Goal: Navigation & Orientation: Find specific page/section

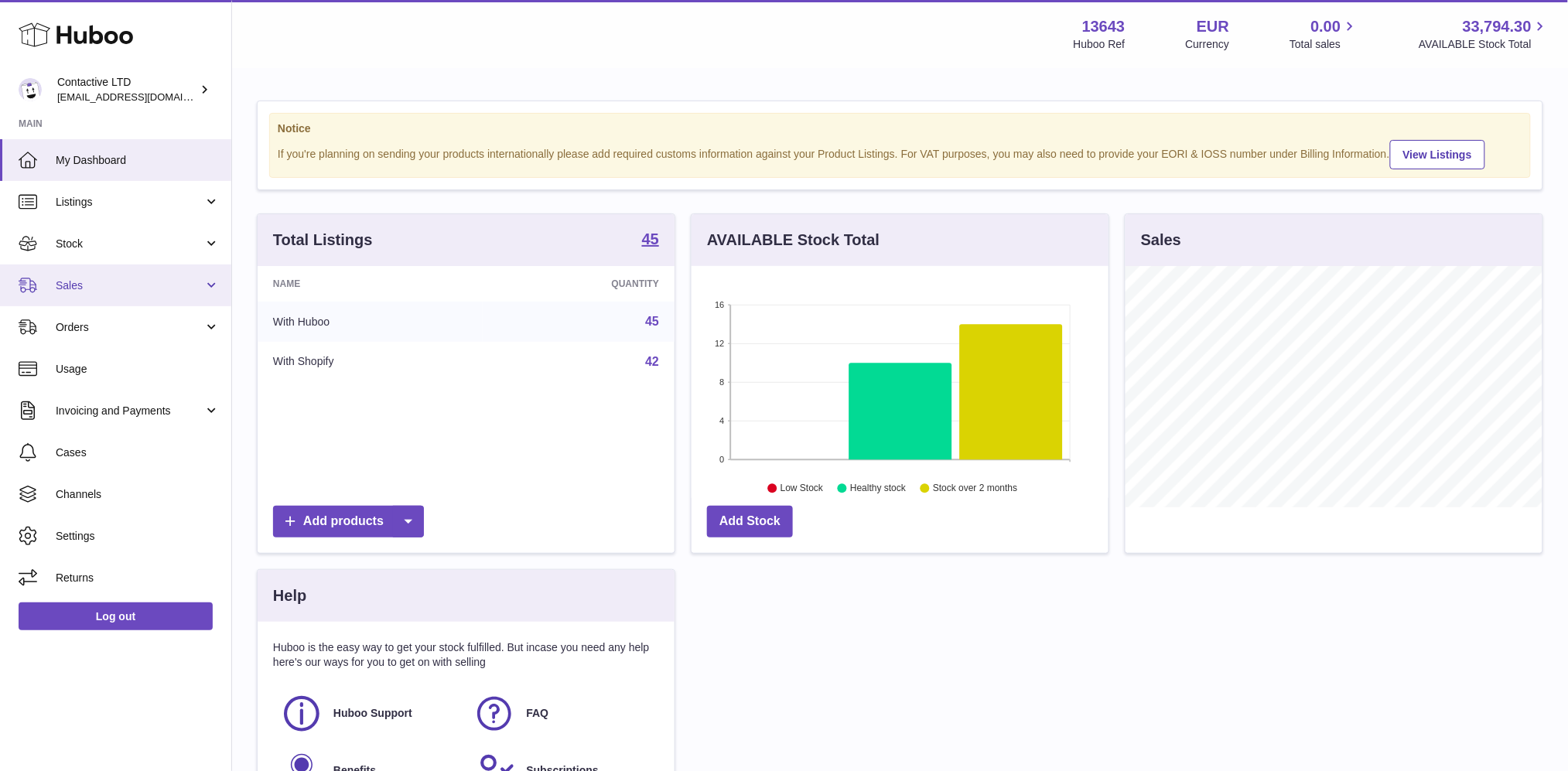
scroll to position [241, 417]
click at [44, 294] on link "Sales" at bounding box center [115, 284] width 231 height 42
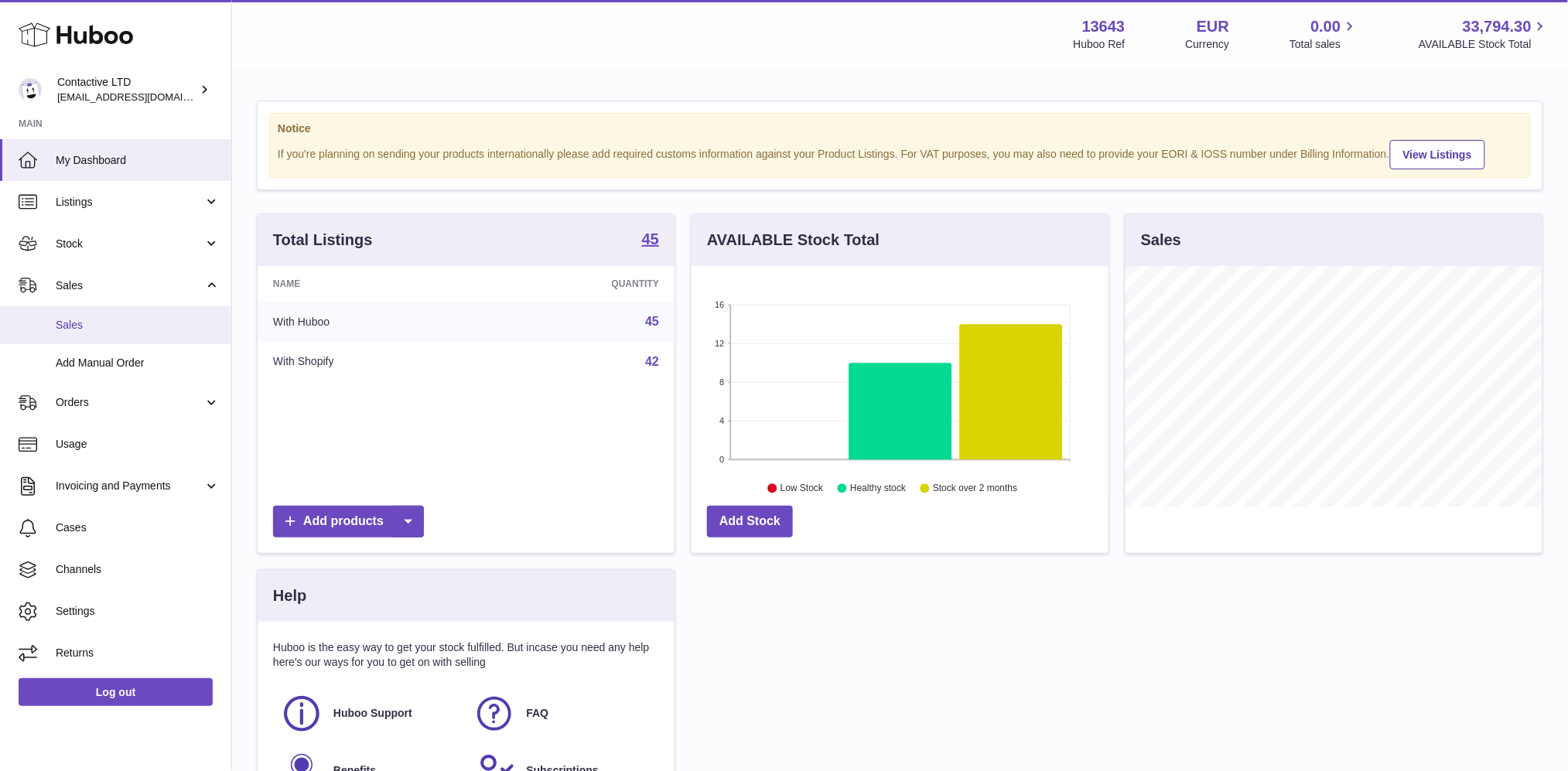
click at [66, 329] on span "Sales" at bounding box center [138, 325] width 164 height 15
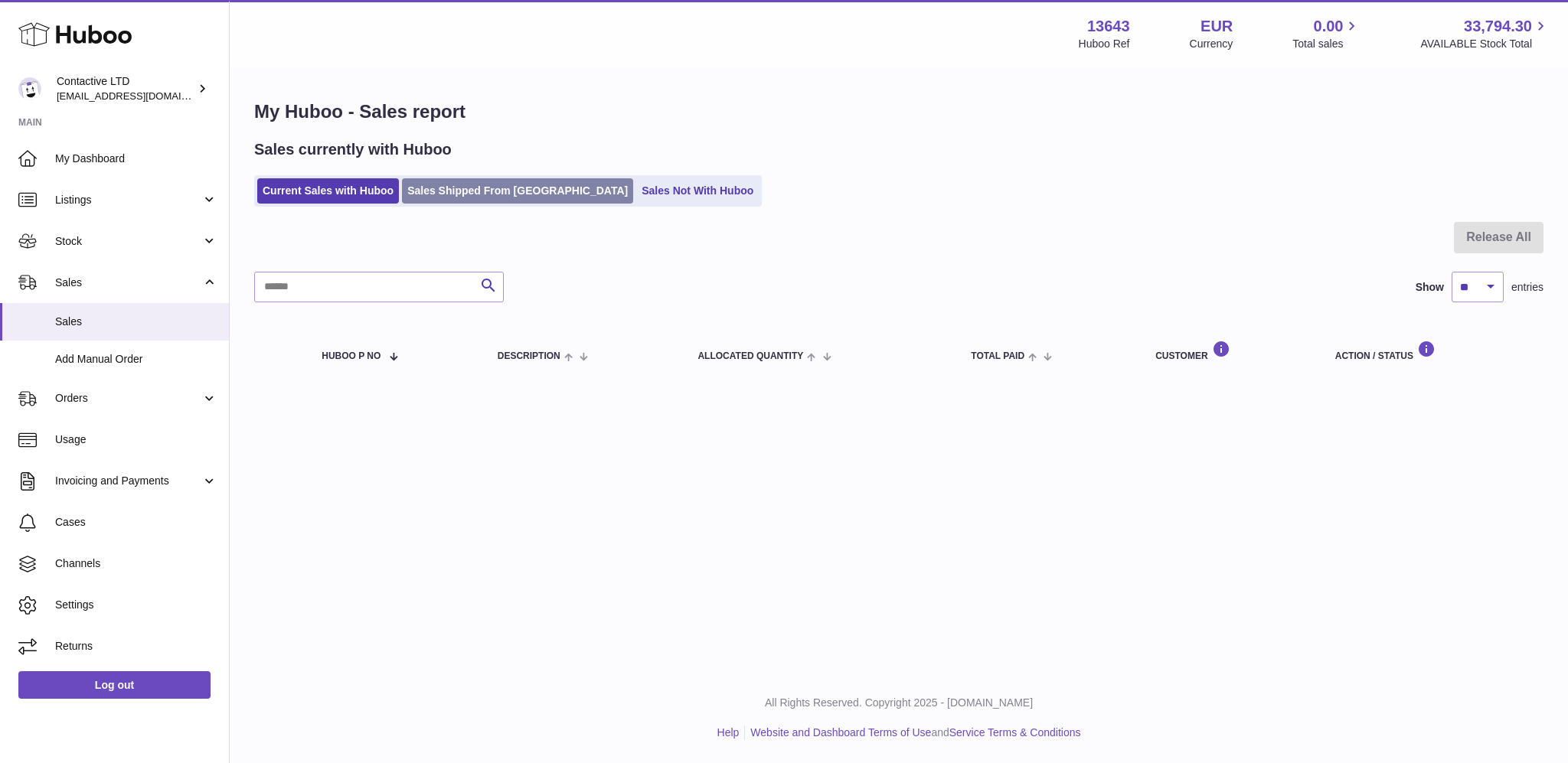
click at [437, 181] on link "Sales Shipped From [GEOGRAPHIC_DATA]" at bounding box center [517, 191] width 231 height 26
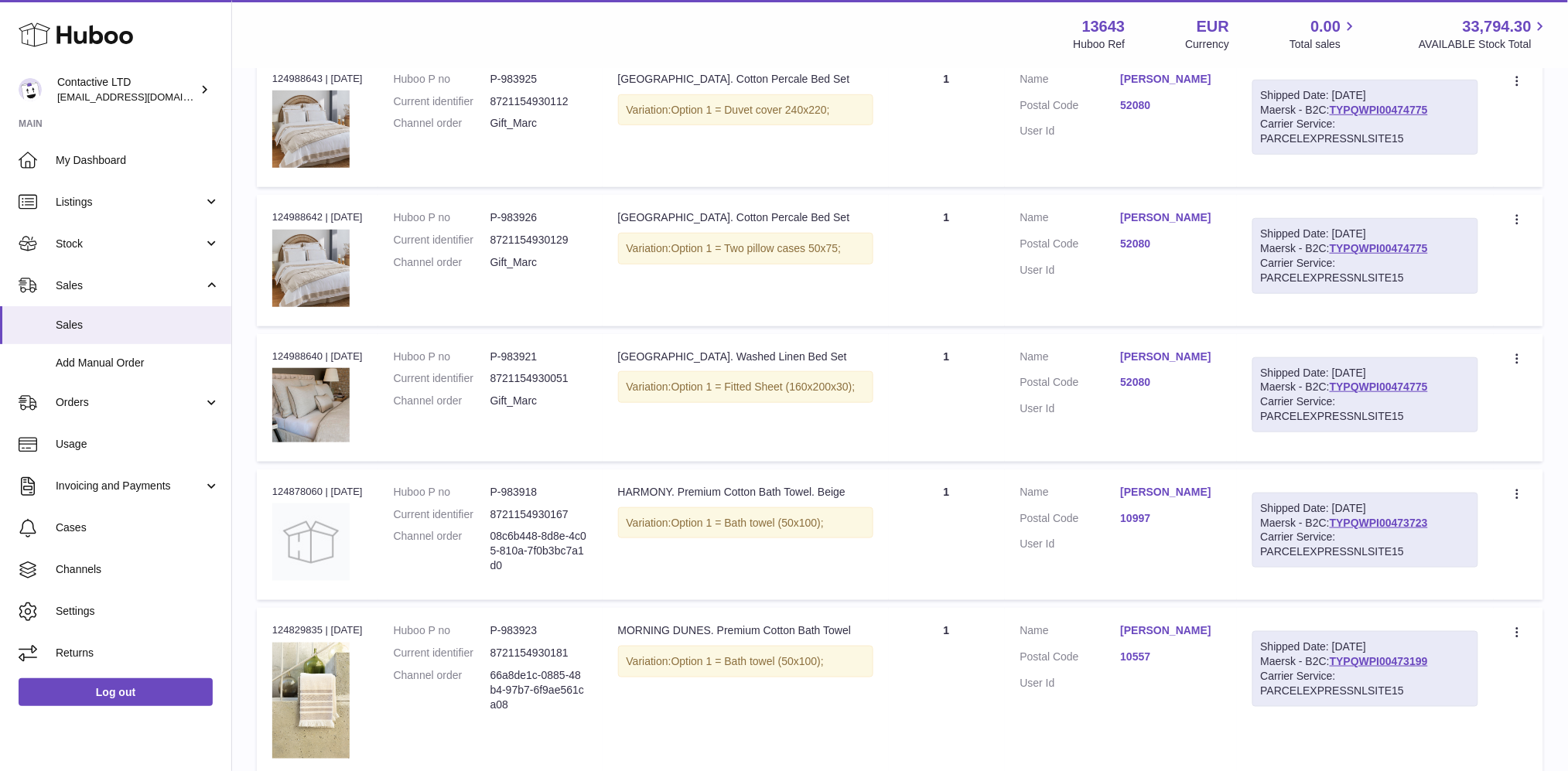
scroll to position [309, 0]
click at [103, 449] on span "Usage" at bounding box center [138, 444] width 164 height 15
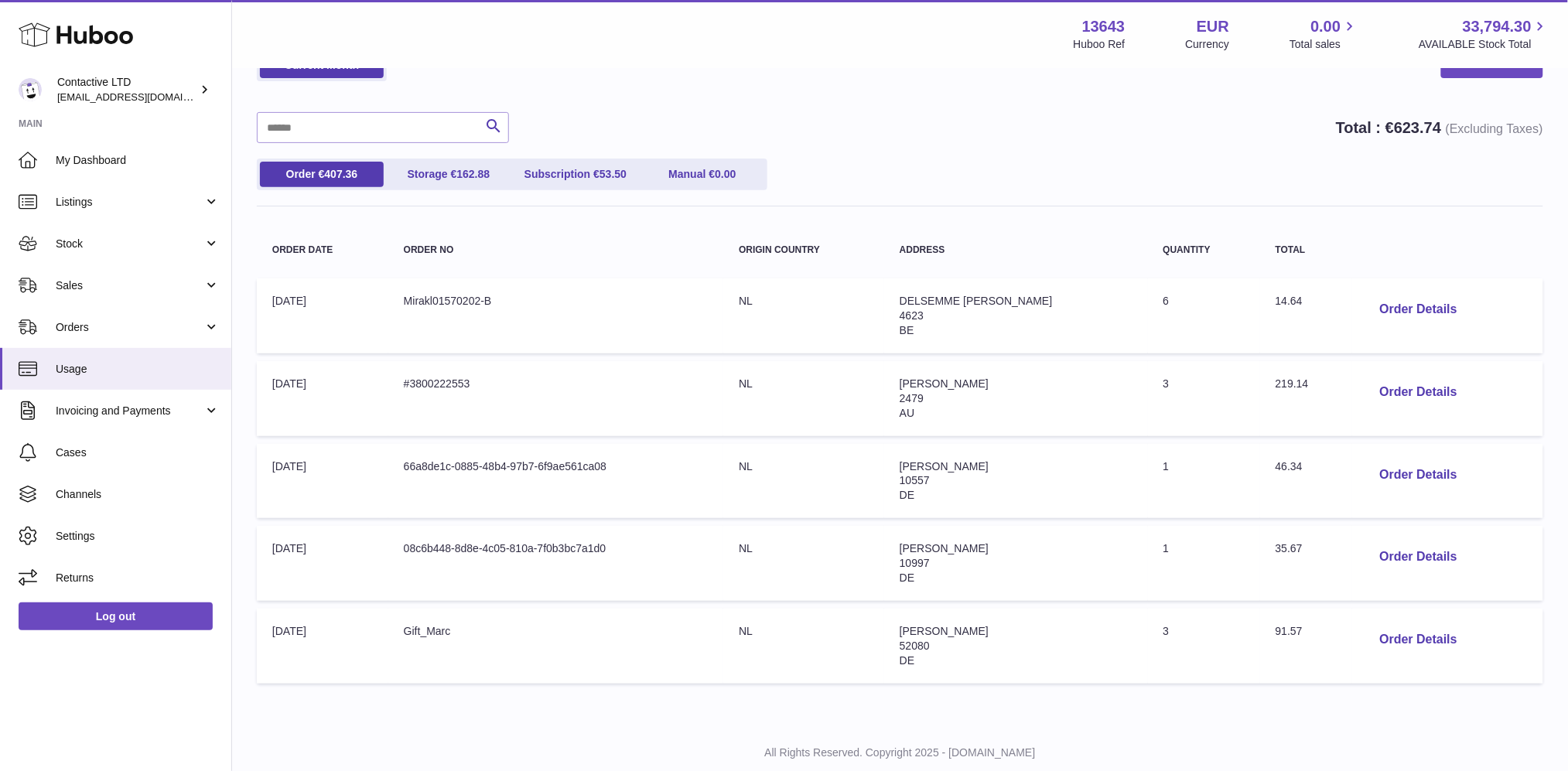
scroll to position [131, 0]
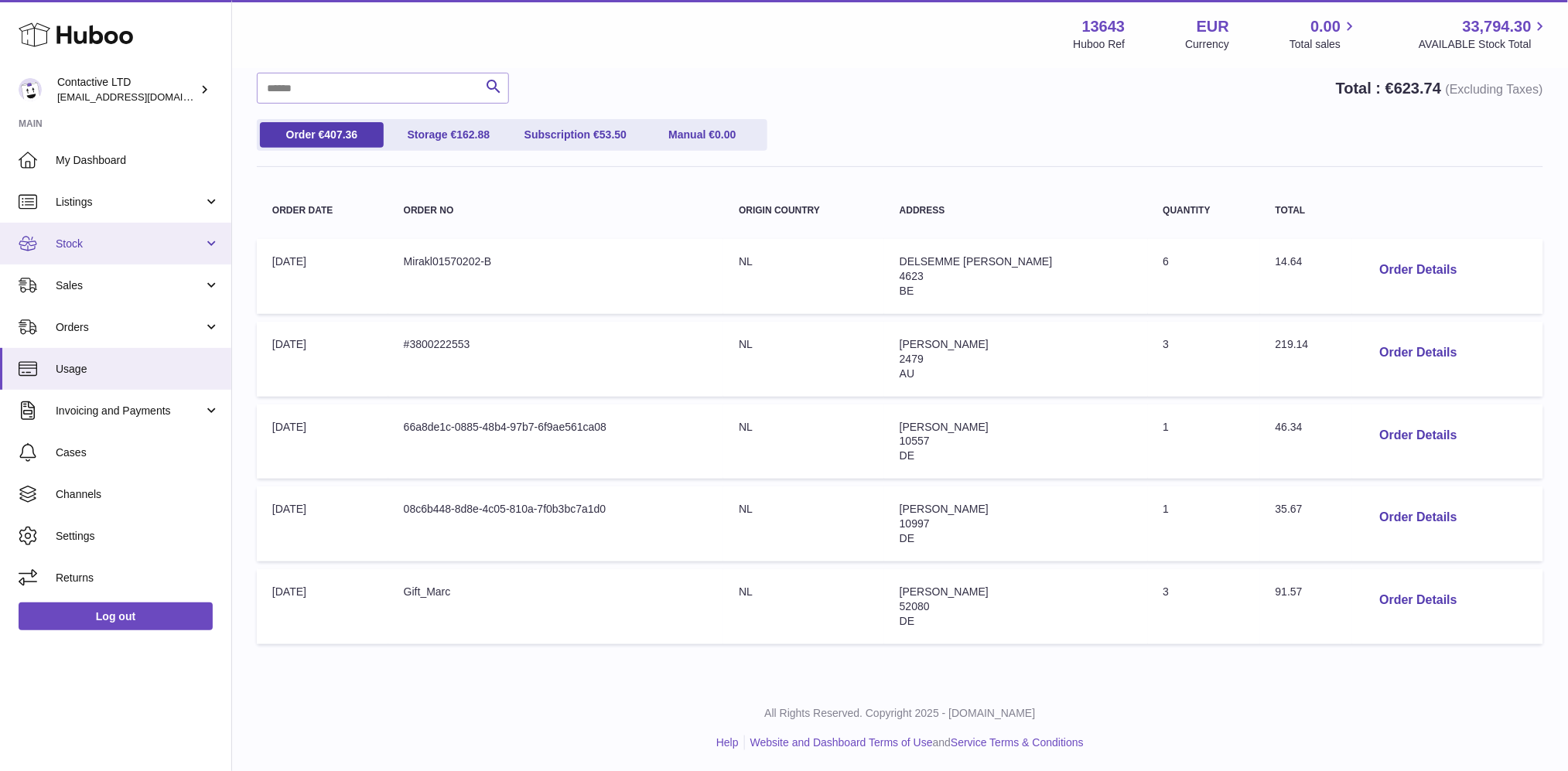
click at [166, 236] on span "Stock" at bounding box center [129, 244] width 148 height 15
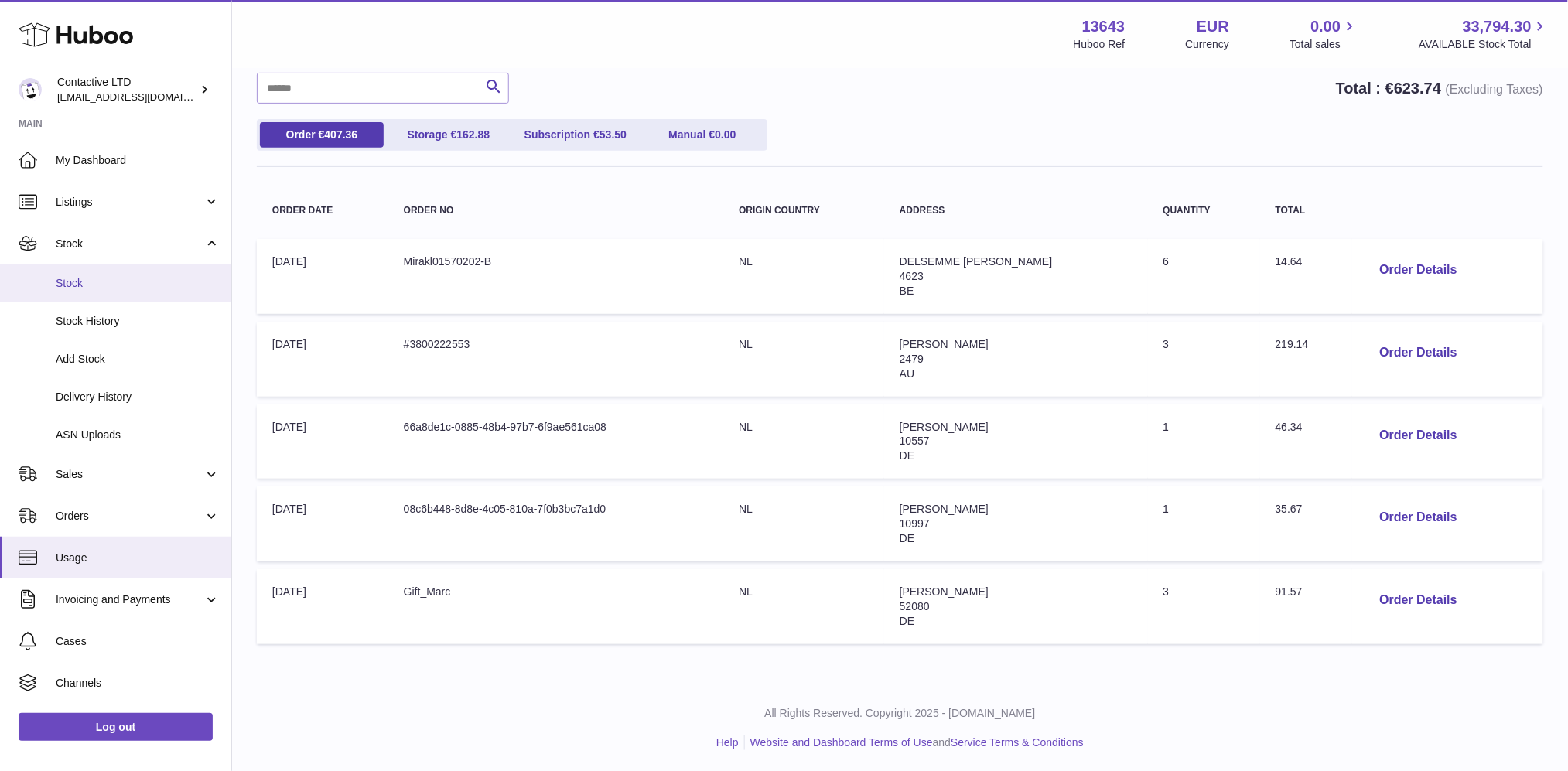
click at [153, 293] on link "Stock" at bounding box center [115, 283] width 231 height 38
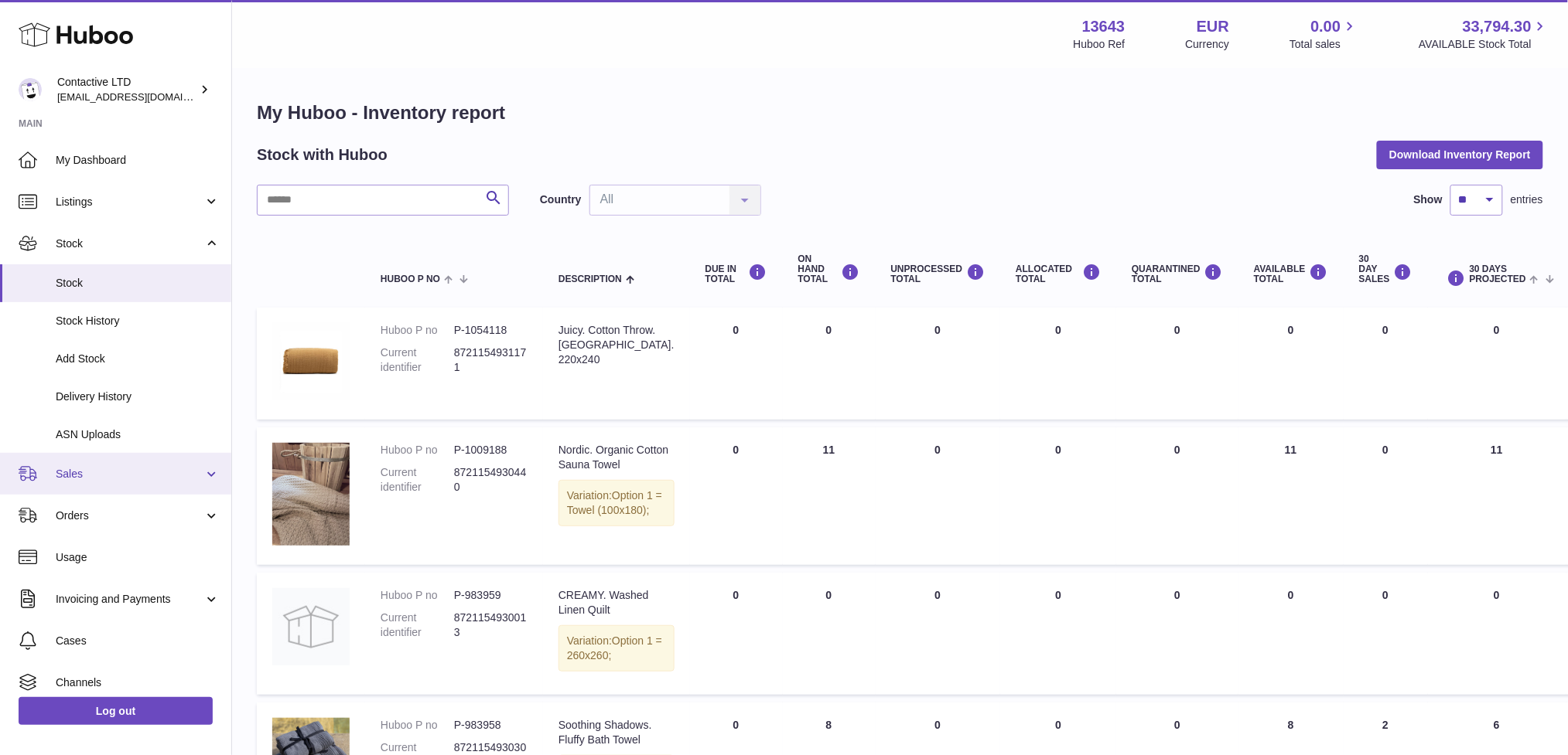
click at [142, 461] on link "Sales" at bounding box center [115, 473] width 231 height 42
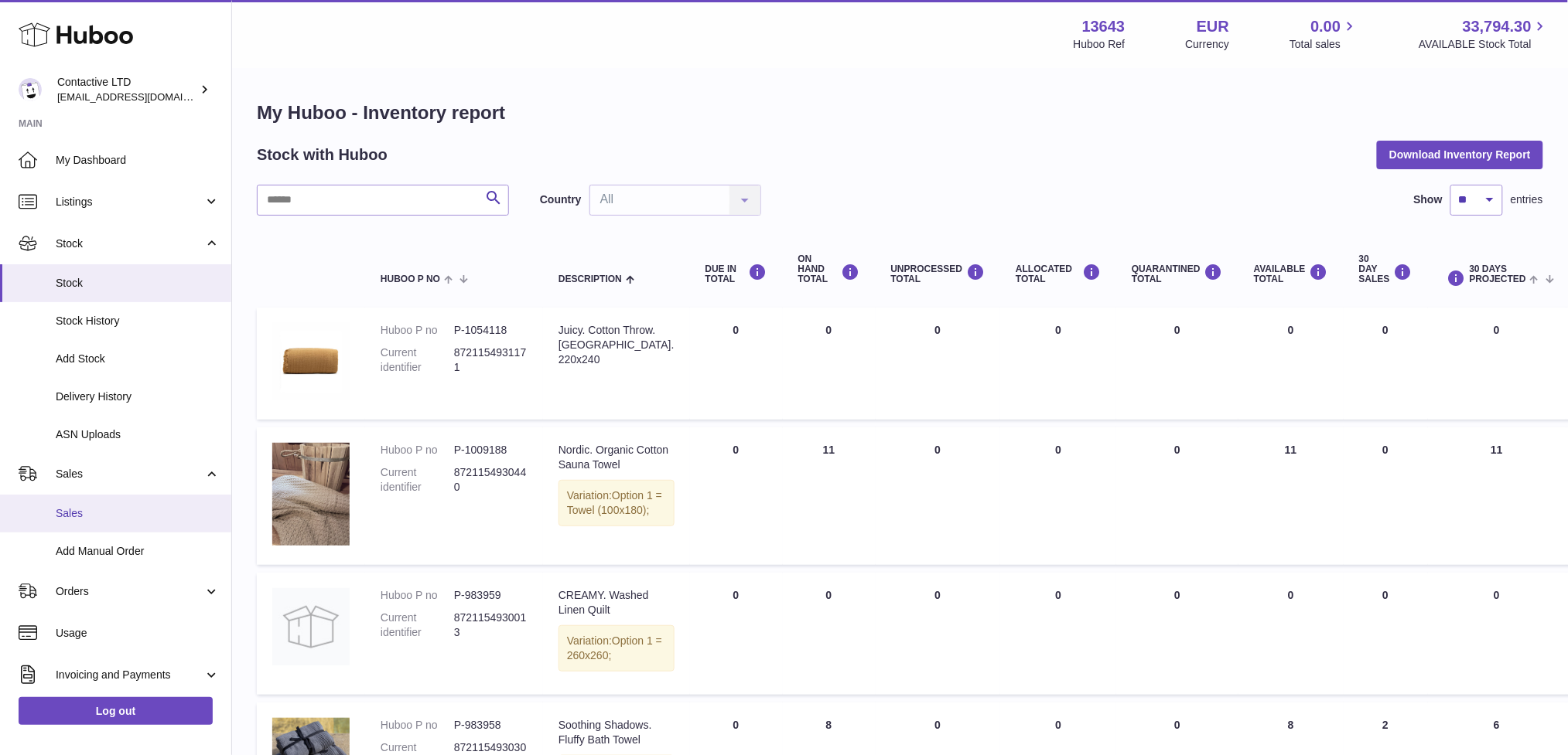
click at [127, 509] on span "Sales" at bounding box center [138, 514] width 164 height 15
